Goal: Task Accomplishment & Management: Manage account settings

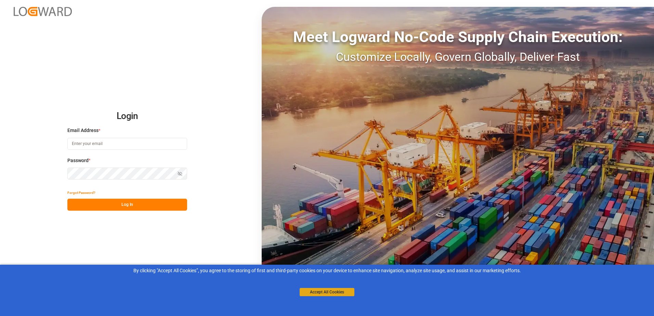
type input "[PERSON_NAME][EMAIL_ADDRESS][PERSON_NAME][DOMAIN_NAME]"
click at [333, 290] on button "Accept All Cookies" at bounding box center [326, 292] width 55 height 8
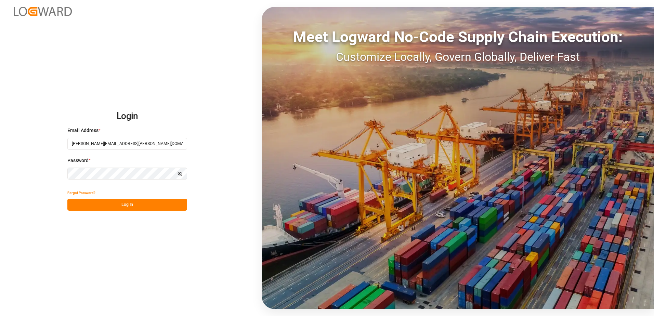
click at [110, 204] on button "Log In" at bounding box center [127, 205] width 120 height 12
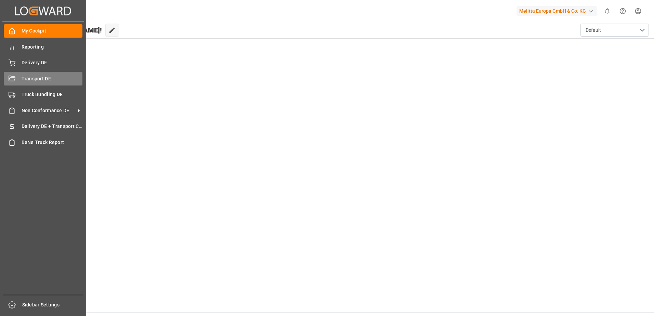
click at [18, 79] on div "Transport DE Transport DE" at bounding box center [43, 78] width 79 height 13
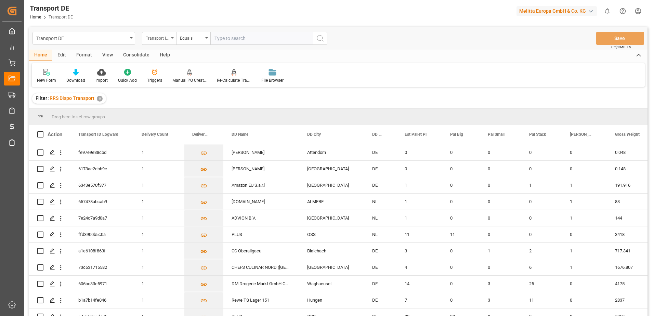
click at [173, 38] on icon "open menu" at bounding box center [172, 37] width 3 height 1
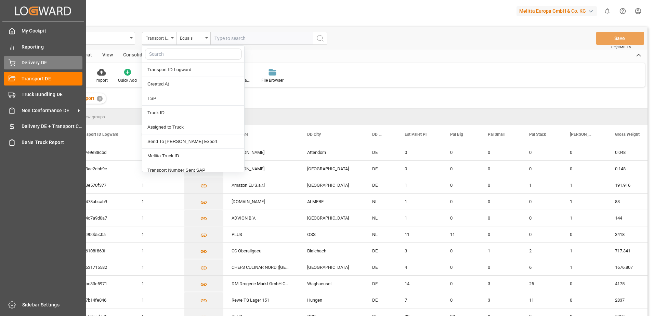
click at [11, 59] on div "Delivery DE Delivery DE" at bounding box center [43, 62] width 79 height 13
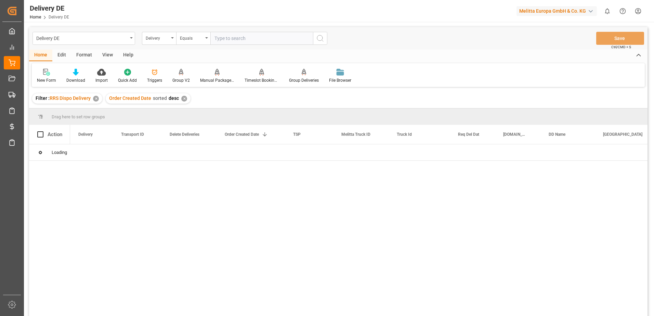
click at [224, 37] on input "text" at bounding box center [261, 38] width 103 height 13
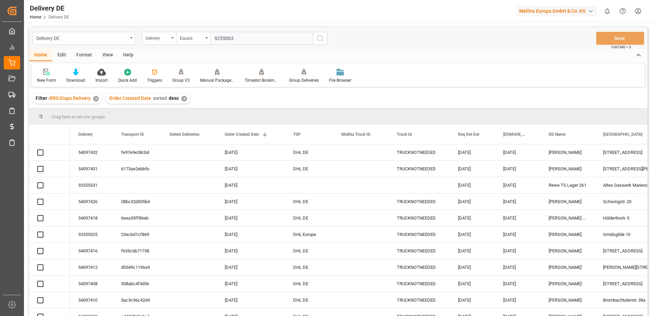
type input "92550637"
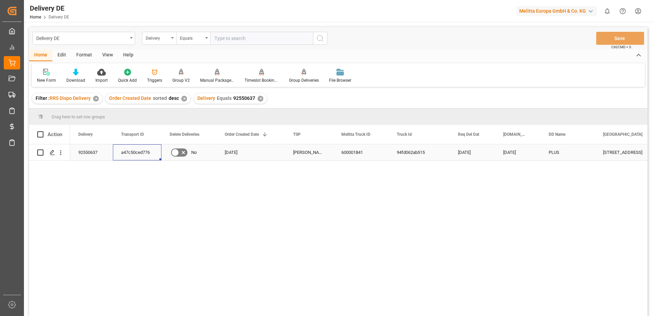
click at [134, 151] on div "a47c50ced776" at bounding box center [137, 152] width 49 height 16
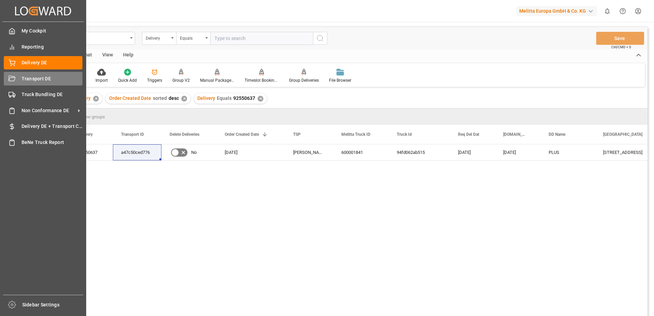
click at [25, 77] on span "Transport DE" at bounding box center [52, 78] width 61 height 7
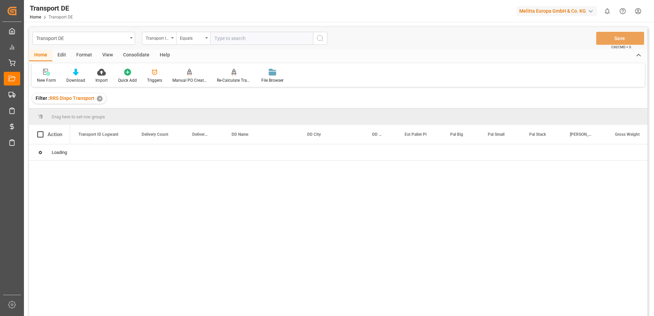
click at [232, 39] on input "text" at bounding box center [261, 38] width 103 height 13
paste input "a47c50ced776"
type input "a47c50ced776"
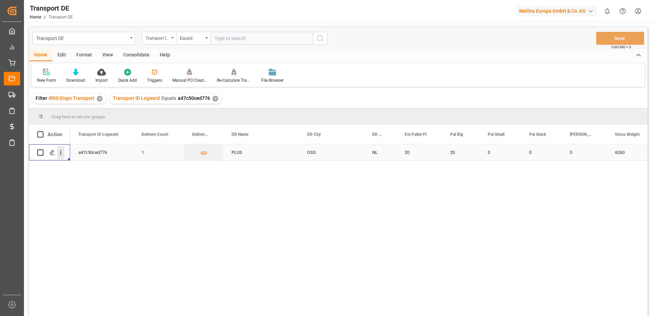
click at [61, 152] on icon "open menu" at bounding box center [60, 152] width 7 height 7
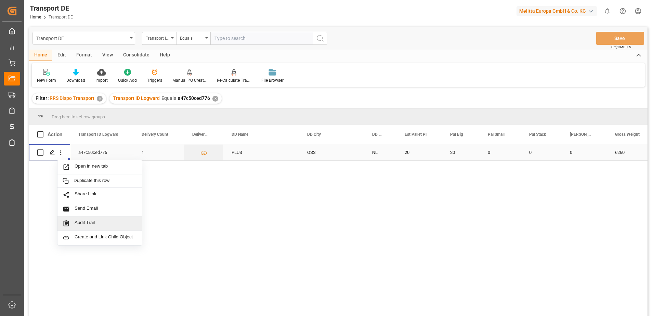
click at [86, 221] on span "Audit Trail" at bounding box center [106, 223] width 62 height 7
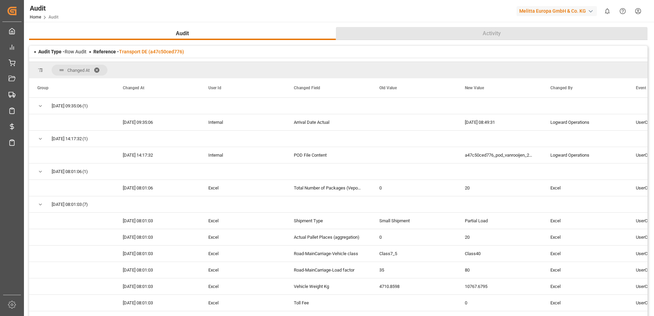
click at [488, 31] on span "Activity" at bounding box center [492, 33] width 24 height 8
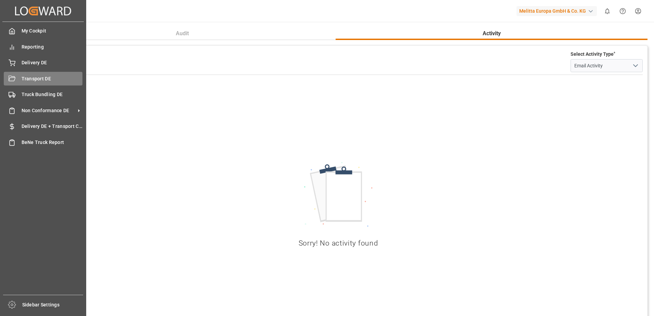
click at [11, 74] on div "Transport DE Transport DE" at bounding box center [43, 78] width 79 height 13
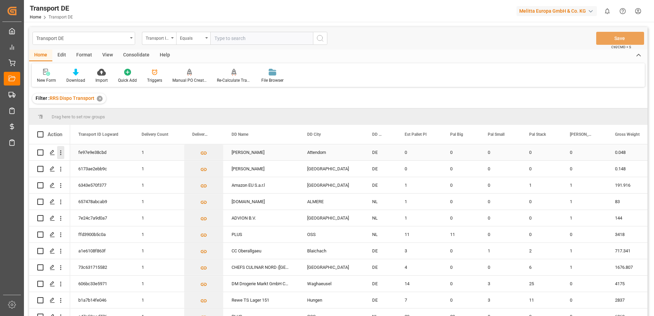
click at [59, 152] on icon "open menu" at bounding box center [60, 152] width 7 height 7
click at [59, 152] on icon "close menu" at bounding box center [60, 152] width 7 height 7
click at [171, 37] on div "Transport ID Logward" at bounding box center [159, 38] width 34 height 13
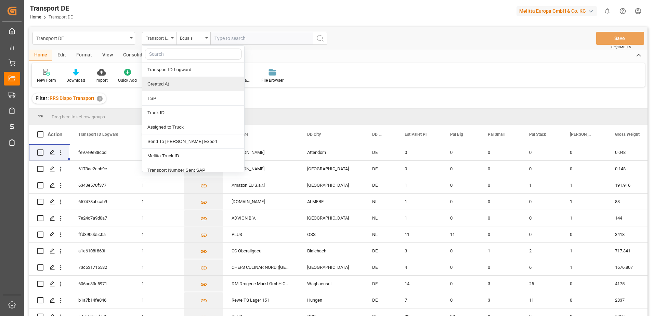
click at [356, 81] on div "New Form Download Import Quick Add Triggers Manual PO Creation Re-Calculate Tra…" at bounding box center [338, 75] width 613 height 24
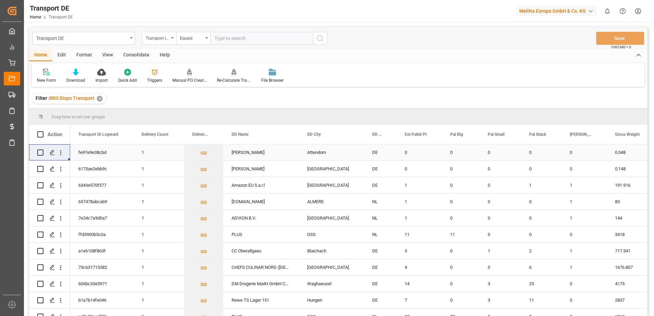
click at [97, 150] on div "fe97e9e38cbd" at bounding box center [101, 152] width 63 height 16
click at [212, 134] on span at bounding box center [212, 134] width 6 height 6
click at [197, 99] on div "Filter : RRS Dispo Transport ✕" at bounding box center [338, 98] width 618 height 19
click at [204, 150] on icon "Press SPACE to select this row." at bounding box center [203, 152] width 7 height 7
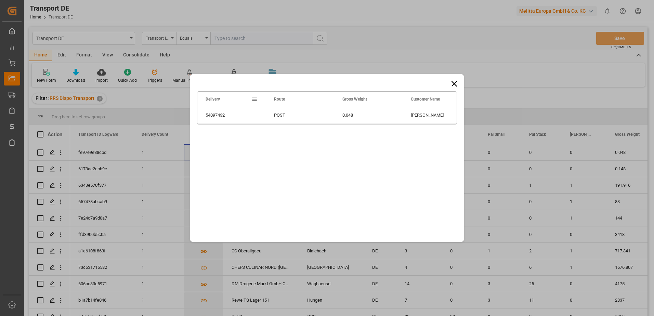
click at [452, 83] on icon at bounding box center [454, 84] width 10 height 10
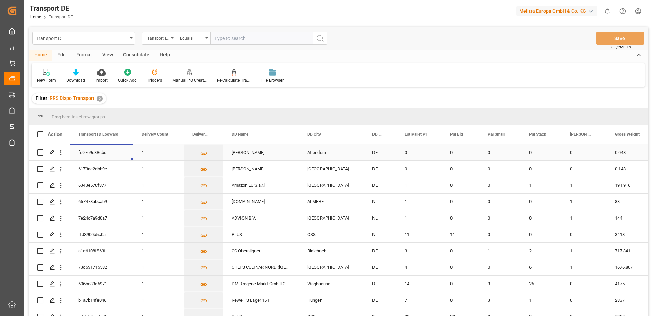
click at [96, 149] on div "fe97e9e38cbd" at bounding box center [101, 152] width 63 height 16
click at [62, 152] on icon "open menu" at bounding box center [60, 152] width 7 height 7
click at [53, 152] on polygon "Press SPACE to select this row." at bounding box center [51, 151] width 3 height 3
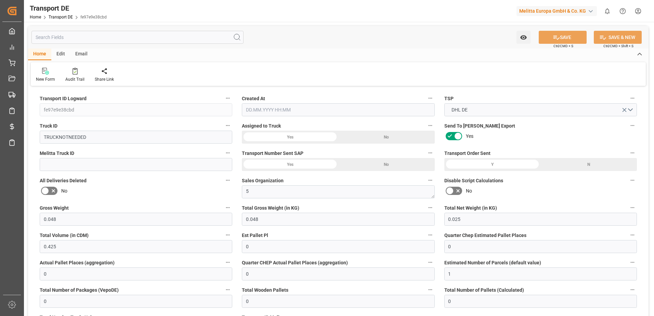
type input "0.048"
type input "0.025"
type input "0.425"
type input "0"
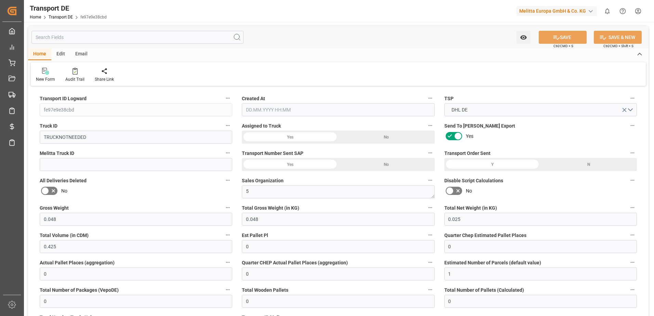
type input "0"
type input "1"
type input "0"
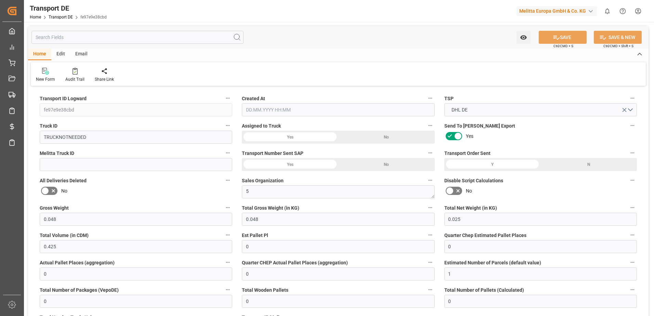
type input "0"
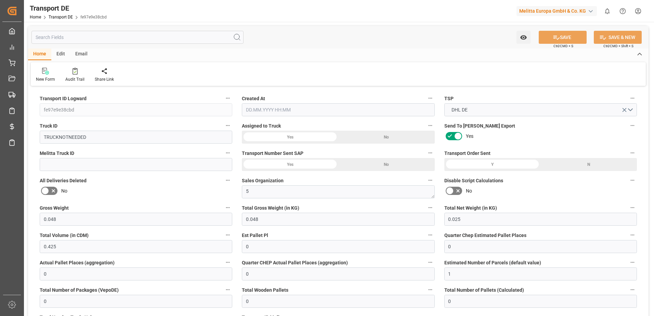
type input "57"
type input "0"
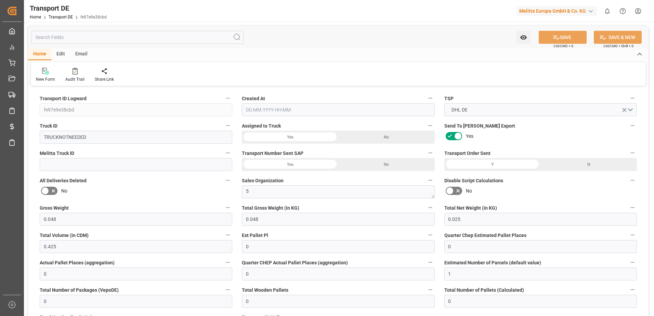
type input "0"
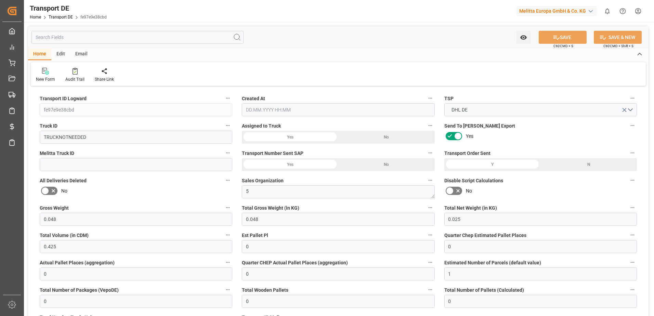
type input "0"
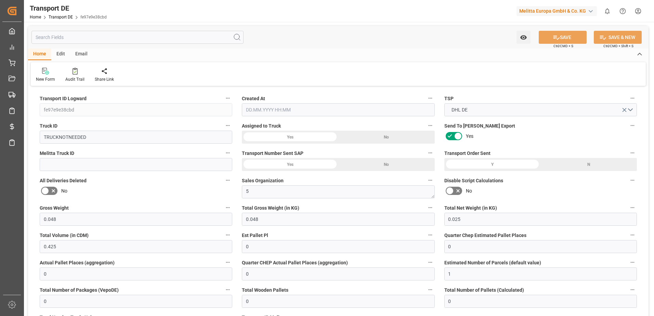
type input "0"
type input "0.048"
type input "2800"
type input "21"
type input "80"
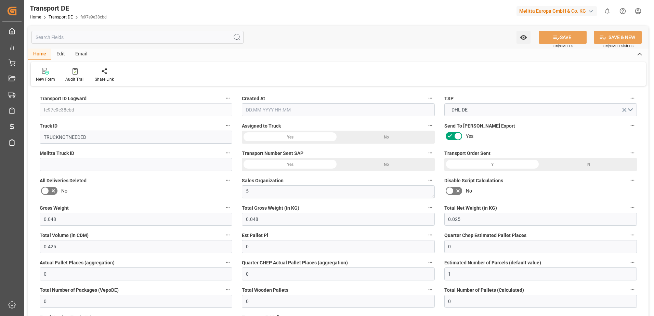
type input "0"
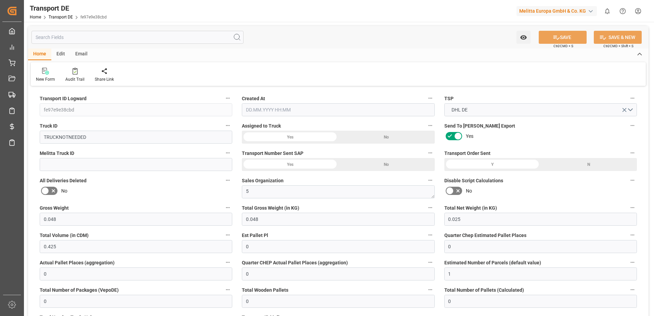
type input "0"
type input "1"
type input "0"
type input "0.125"
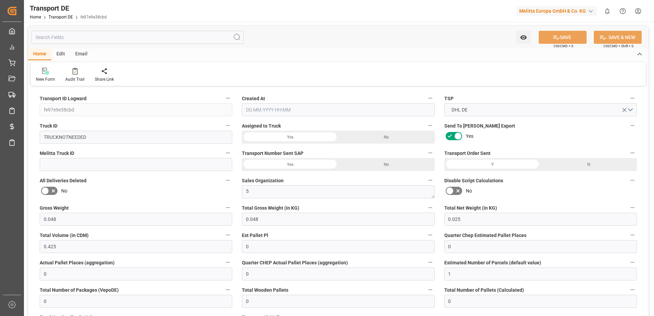
type input "0"
type input "[DATE] 07:42"
type input "[DATE]"
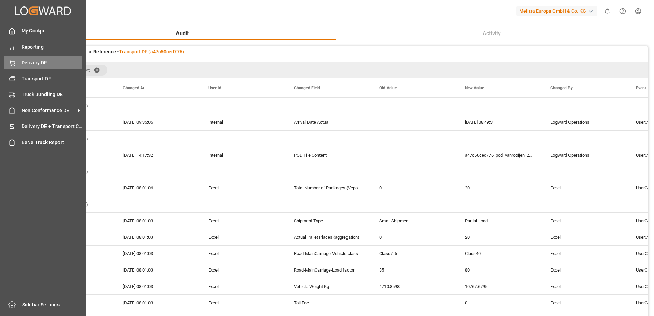
click at [33, 62] on span "Delivery DE" at bounding box center [52, 62] width 61 height 7
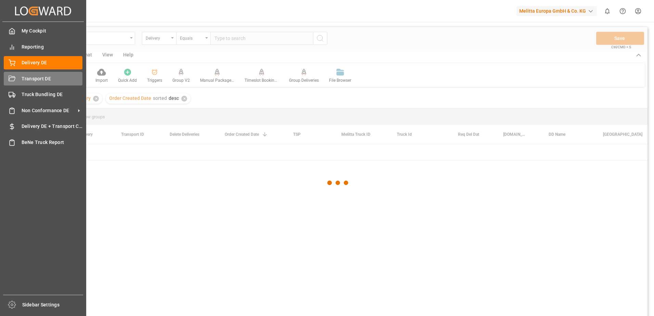
click at [26, 77] on span "Transport DE" at bounding box center [52, 78] width 61 height 7
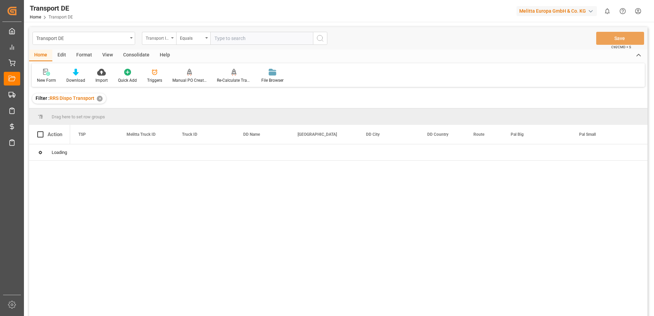
click at [172, 38] on icon "open menu" at bounding box center [172, 37] width 3 height 1
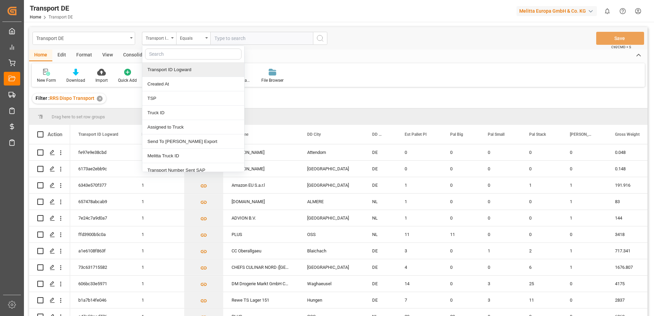
click at [231, 38] on input "text" at bounding box center [261, 38] width 103 height 13
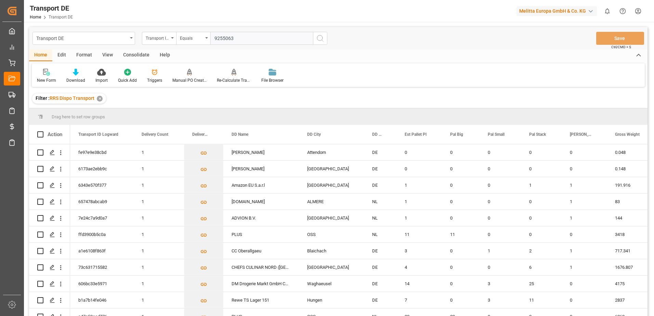
type input "92550637"
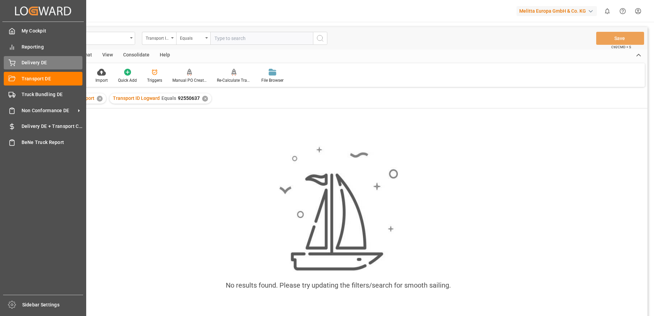
click at [10, 61] on icon at bounding box center [12, 62] width 6 height 4
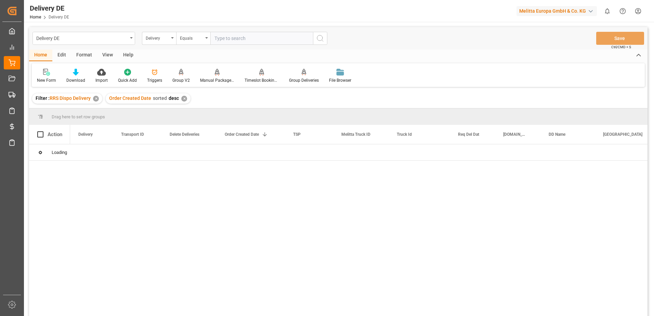
click at [234, 39] on input "text" at bounding box center [261, 38] width 103 height 13
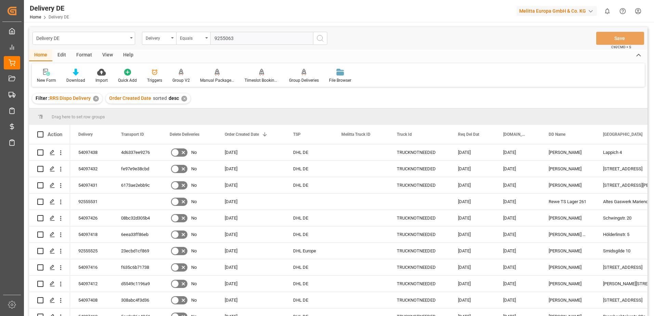
type input "92550637"
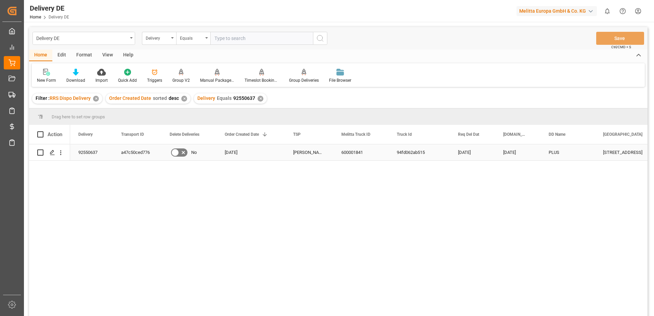
click at [138, 153] on div "a47c50ced776" at bounding box center [137, 152] width 49 height 16
click at [53, 153] on icon "Press SPACE to select this row." at bounding box center [52, 152] width 5 height 5
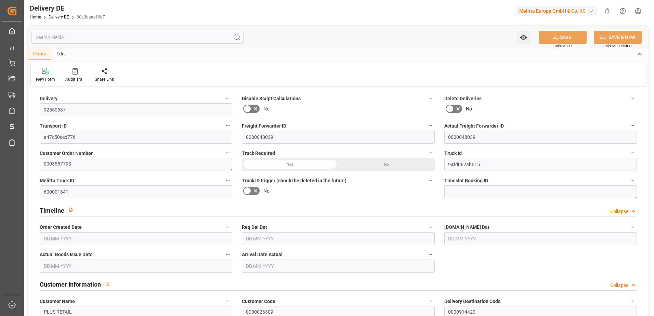
type input "20"
type input "4769.28"
type input "6260"
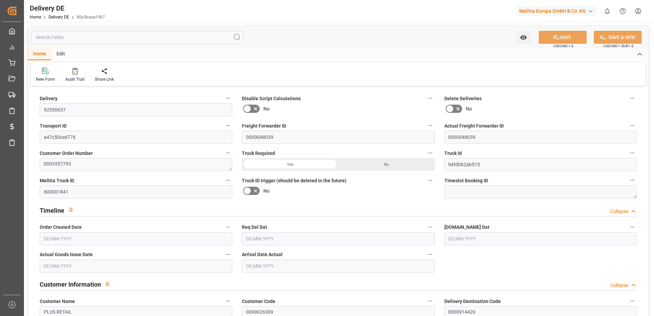
type input "32860.8"
type input "[DATE]"
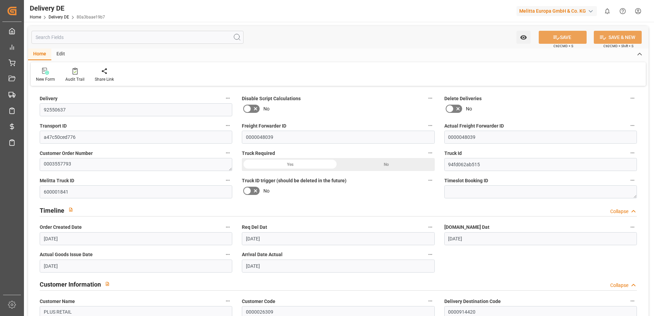
type input "[DATE]"
click at [466, 165] on input "94fd062ab515" at bounding box center [540, 164] width 192 height 13
drag, startPoint x: 43, startPoint y: 138, endPoint x: 88, endPoint y: 138, distance: 45.1
click at [88, 138] on input "a47c50ced776" at bounding box center [136, 137] width 192 height 13
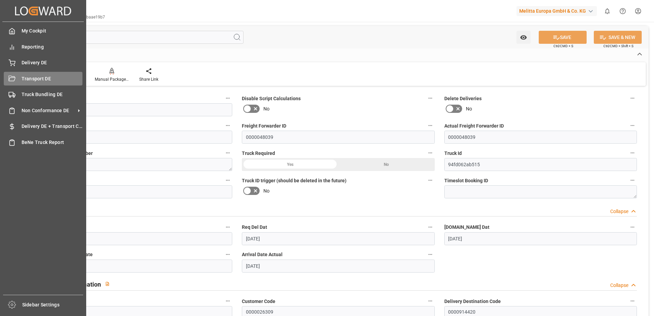
click at [13, 80] on icon at bounding box center [12, 79] width 7 height 7
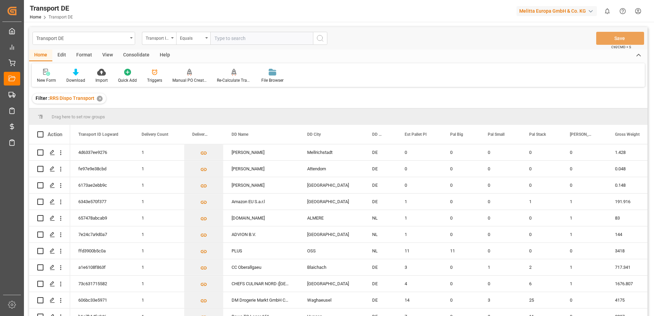
click at [234, 43] on input "text" at bounding box center [261, 38] width 103 height 13
type input "a47c50ced776"
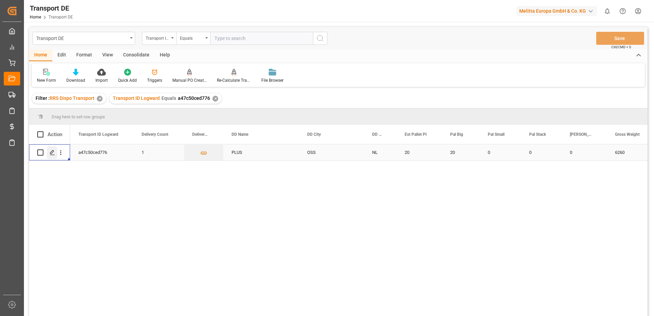
click at [51, 153] on icon "Press SPACE to select this row." at bounding box center [52, 152] width 5 height 5
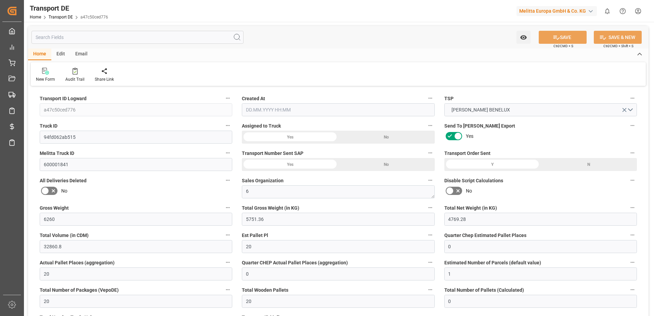
type input "6260"
type input "5751.36"
type input "4769.28"
type input "32860.8"
type input "20"
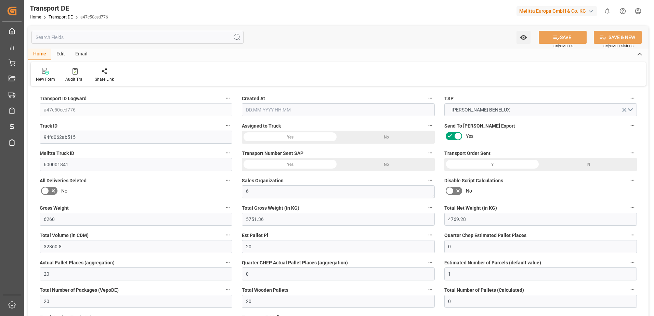
type input "0"
type input "20"
type input "0"
type input "1"
type input "20"
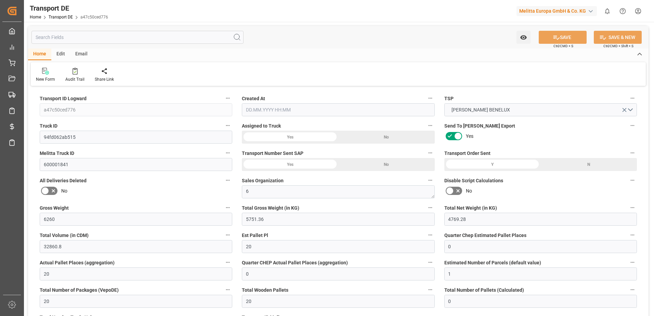
type input "20"
type input "0"
type input "1440"
type input "0"
type input "836.24"
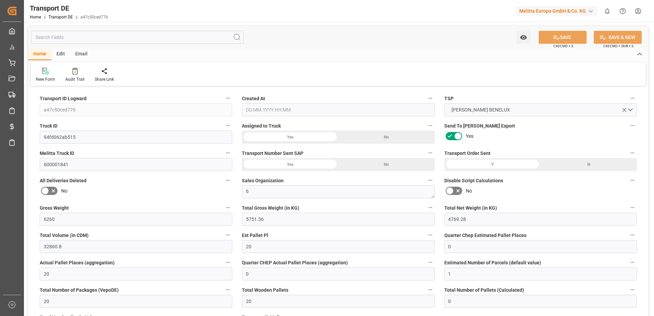
type input "3.039"
type input "836.24"
type input "828.8811"
type input "53"
type input "0"
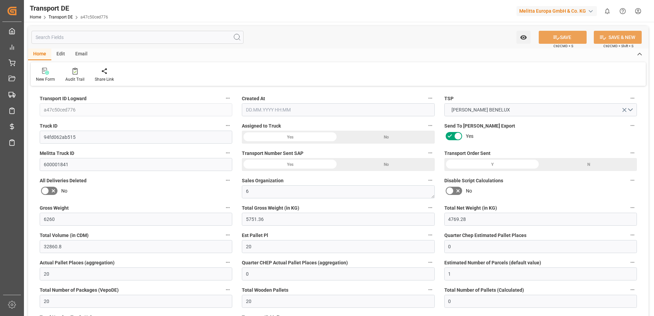
type input "0"
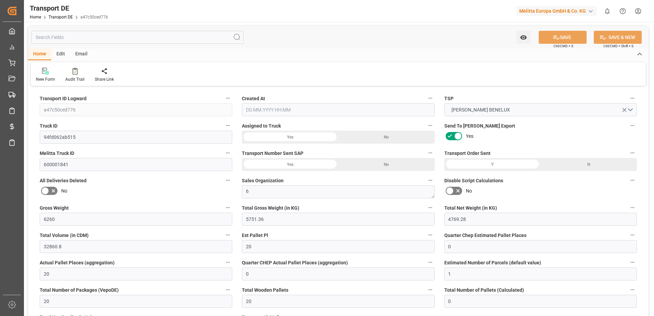
type input "0"
type input "-7.3589"
type input "0"
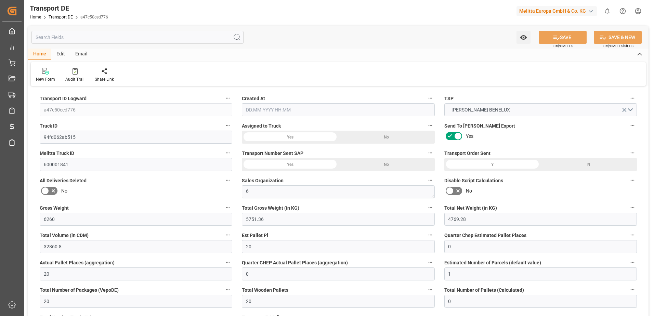
type input "0"
type input "5751.36"
type input "10767.6795"
type input "21"
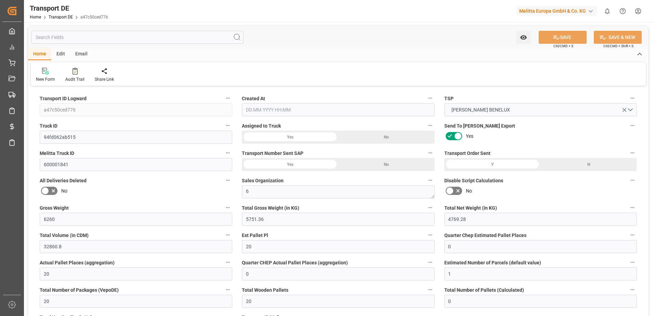
type input "80"
type input "20"
type input "0"
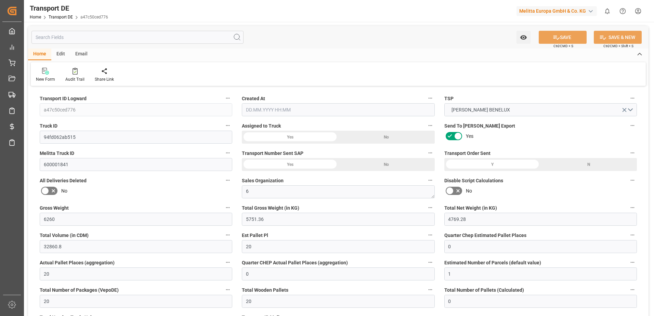
type input "0"
type input "1"
type input "0"
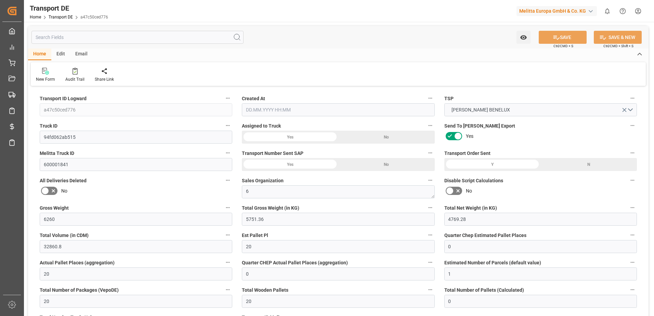
type input "1440"
type input "831.9201"
type input "828.8811"
type input "[DATE] 11:00"
type input "[DATE]"
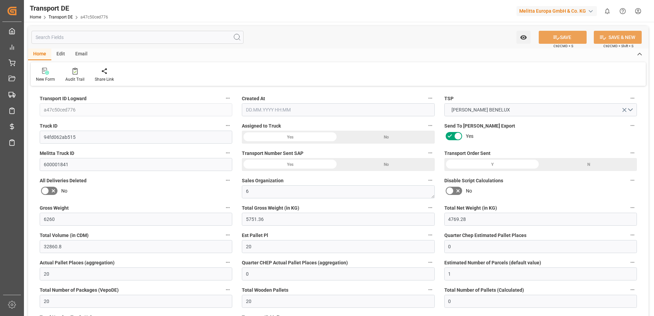
type input "[DATE]"
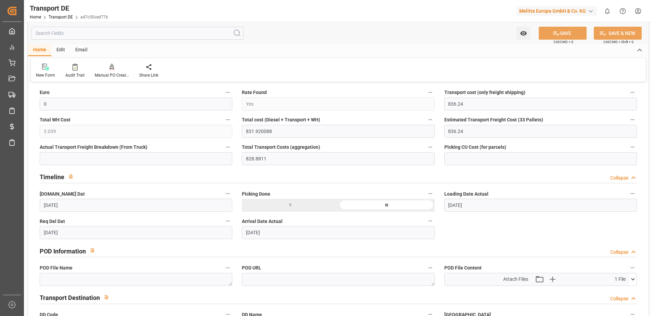
scroll to position [308, 0]
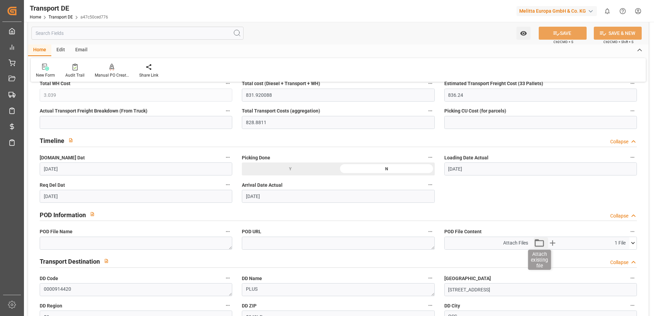
click at [536, 242] on icon "button" at bounding box center [538, 243] width 11 height 11
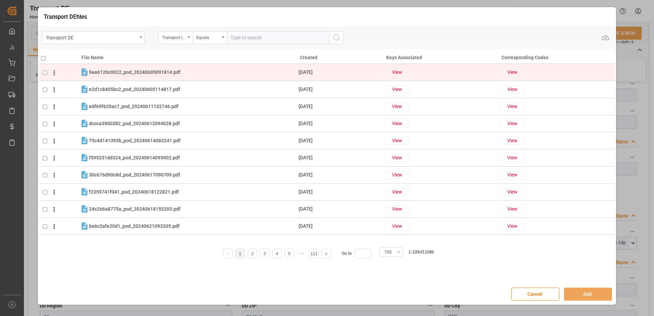
click at [160, 70] on span "9aa6120c0022_pod_20240605091814.pdf" at bounding box center [135, 71] width 92 height 5
checkbox input "true"
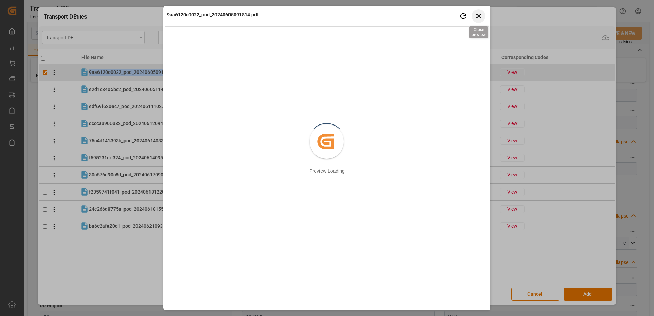
click at [475, 15] on icon "button" at bounding box center [478, 16] width 9 height 9
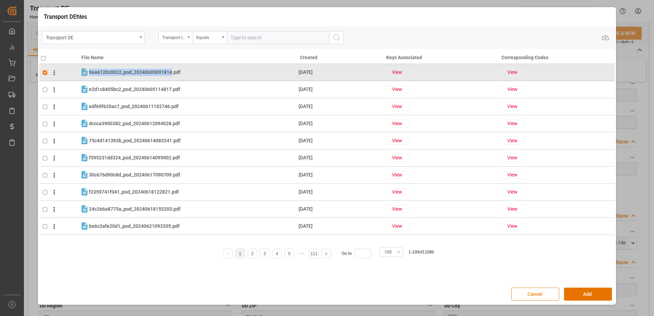
click at [524, 296] on button "Cancel" at bounding box center [535, 293] width 48 height 13
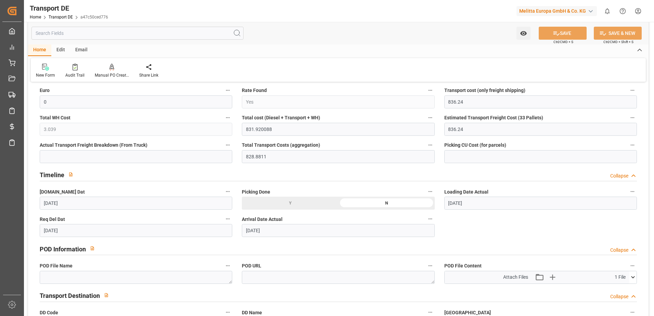
scroll to position [342, 0]
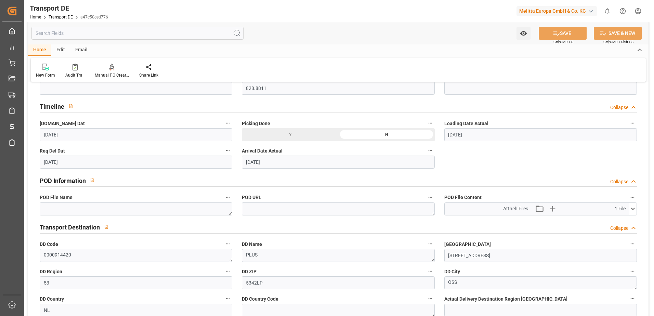
click at [632, 210] on icon at bounding box center [632, 208] width 7 height 7
click at [513, 219] on div "a47c50ced776_pod_van...000000.pdf" at bounding box center [540, 221] width 184 height 7
click at [630, 222] on icon at bounding box center [629, 221] width 6 height 4
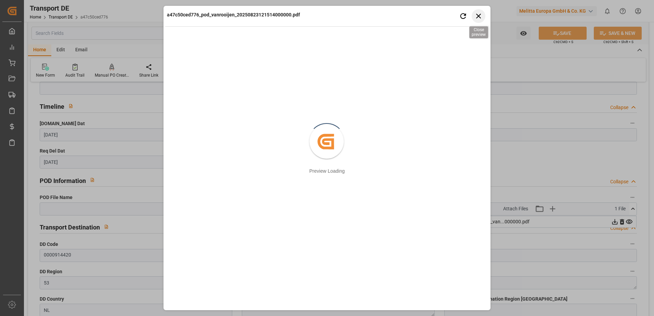
click at [478, 16] on icon "button" at bounding box center [478, 16] width 5 height 5
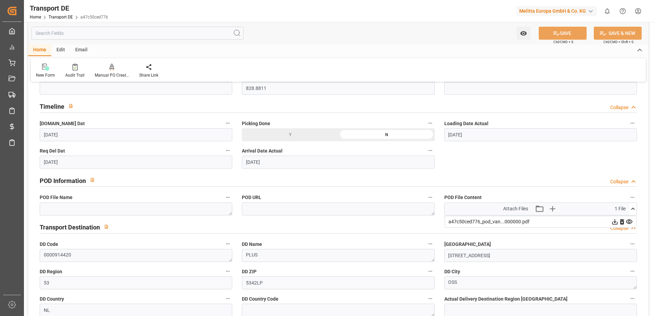
click at [528, 180] on div "POD Information Collapse" at bounding box center [338, 179] width 597 height 13
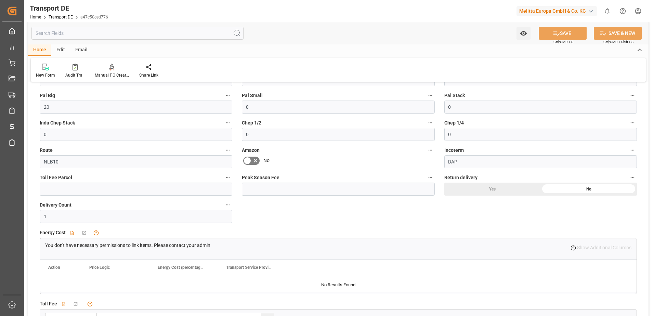
scroll to position [1333, 0]
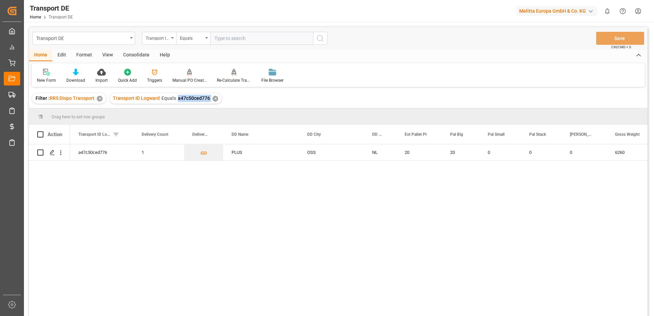
copy span "a47c50ced776"
drag, startPoint x: 178, startPoint y: 99, endPoint x: 210, endPoint y: 99, distance: 32.1
click at [210, 99] on div "Transport ID Logward Equals a47c50ced776 ✕" at bounding box center [165, 98] width 112 height 10
click at [213, 99] on div "✕" at bounding box center [215, 99] width 6 height 6
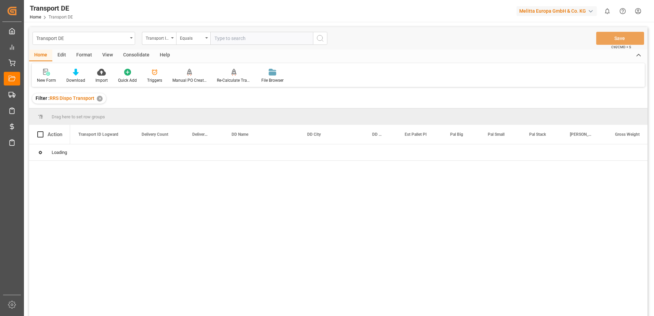
click at [222, 44] on input "text" at bounding box center [261, 38] width 103 height 13
paste input "a47c50ced776"
type input "a47c50ced776"
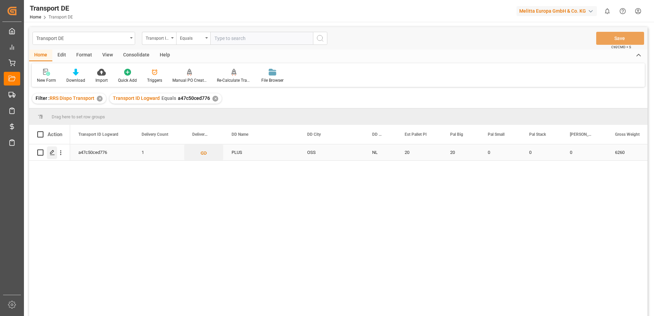
click at [52, 155] on line "Press SPACE to select this row." at bounding box center [52, 155] width 4 height 0
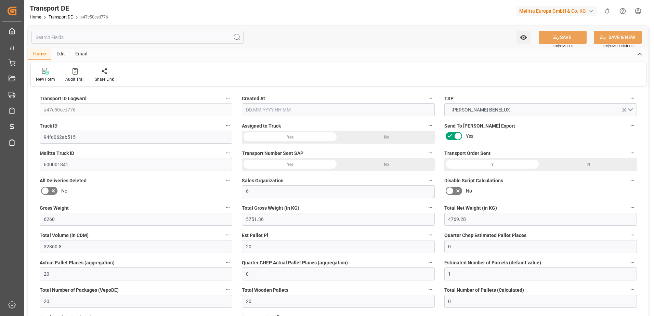
type input "[DATE] 11:00"
type input "[DATE]"
